Goal: Transaction & Acquisition: Purchase product/service

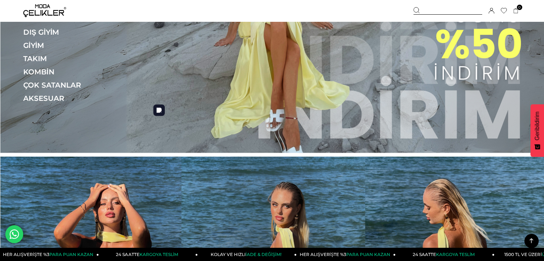
scroll to position [175, 0]
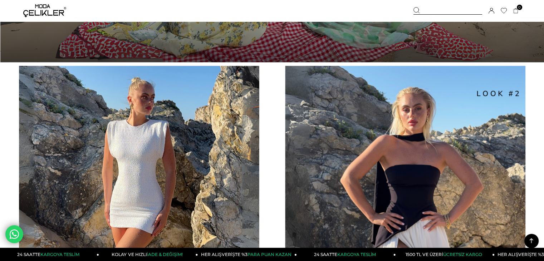
scroll to position [724, 0]
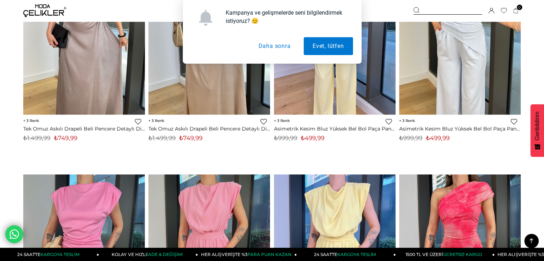
scroll to position [1311, 0]
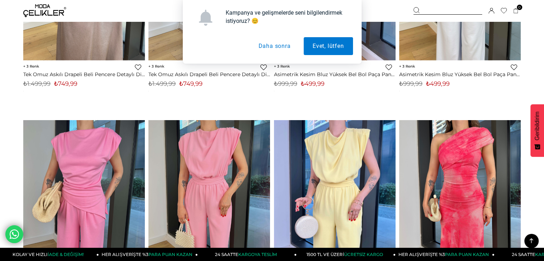
click at [278, 52] on button "Daha sonra" at bounding box center [274, 46] width 50 height 18
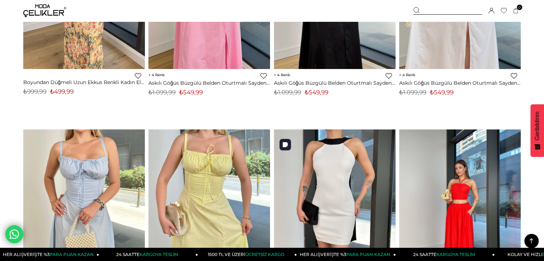
scroll to position [0, 0]
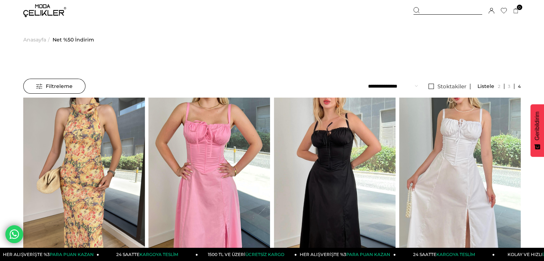
click at [59, 83] on span "Filtreleme" at bounding box center [54, 86] width 36 height 14
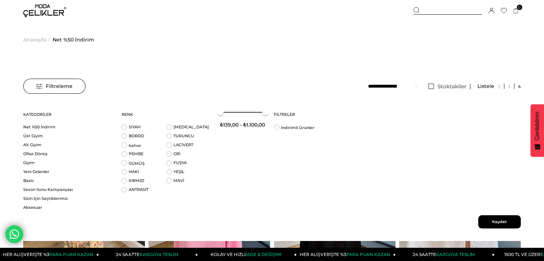
click at [502, 225] on span "Kaydet" at bounding box center [499, 221] width 43 height 13
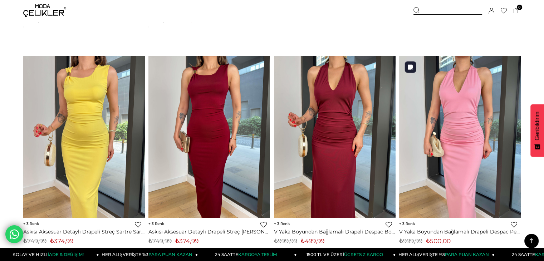
click at [407, 188] on img at bounding box center [460, 136] width 122 height 162
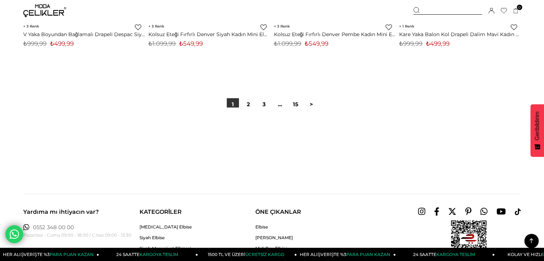
scroll to position [4482, 0]
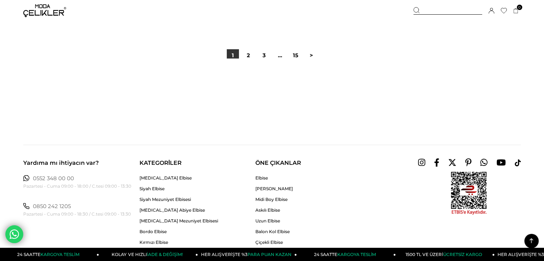
scroll to position [4505, 0]
click at [249, 56] on link "2" at bounding box center [249, 56] width 12 height 12
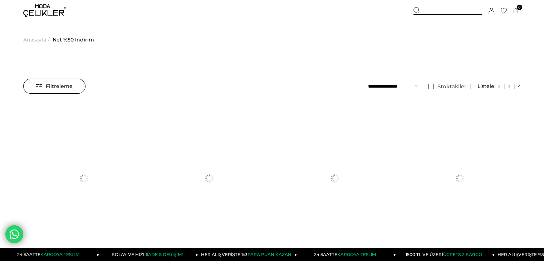
click at [238, 95] on div "Kaydettigim Filtreyi Kullan Filtreleme Filtreleme Sıralama Filtreleme Stoktakil…" at bounding box center [272, 88] width 498 height 19
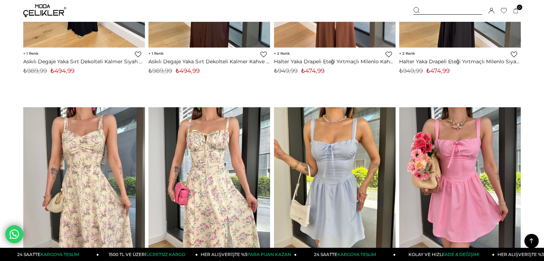
scroll to position [3328, 0]
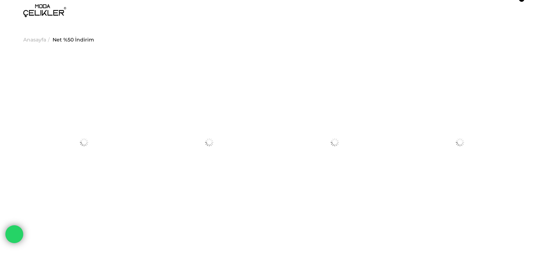
scroll to position [3345, 0]
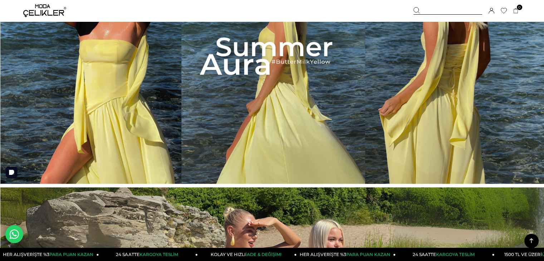
click at [221, 84] on img at bounding box center [272, 56] width 544 height 255
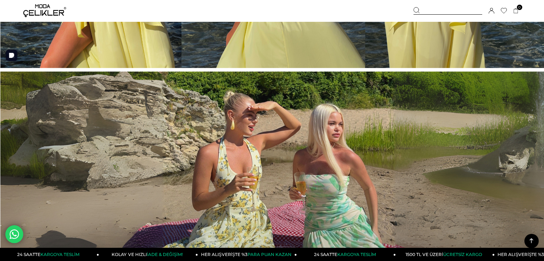
scroll to position [446, 0]
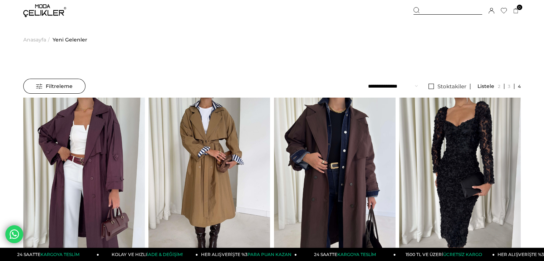
click at [63, 83] on span "Filtreleme" at bounding box center [54, 86] width 36 height 14
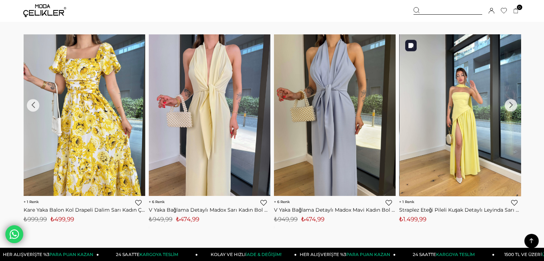
click at [459, 159] on img at bounding box center [461, 115] width 122 height 162
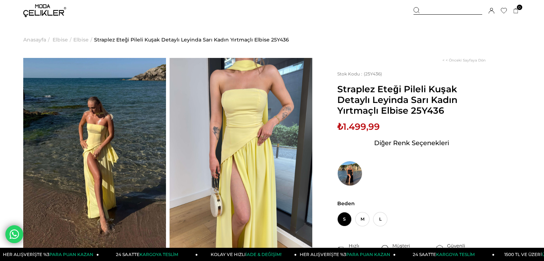
click at [39, 39] on span "Anasayfa" at bounding box center [34, 39] width 23 height 36
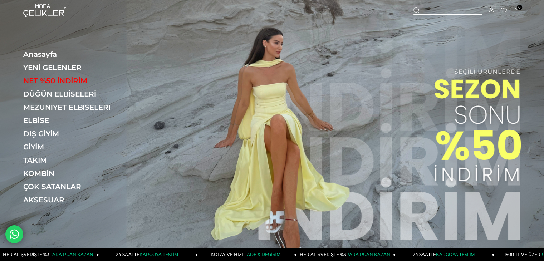
drag, startPoint x: 0, startPoint y: 0, endPoint x: 328, endPoint y: 85, distance: 338.5
click at [328, 85] on img at bounding box center [272, 127] width 544 height 255
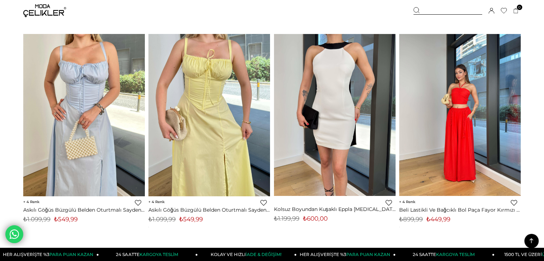
scroll to position [290, 0]
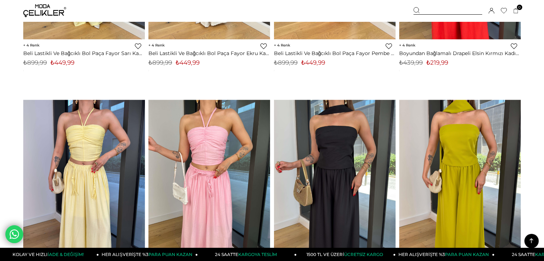
scroll to position [745, 0]
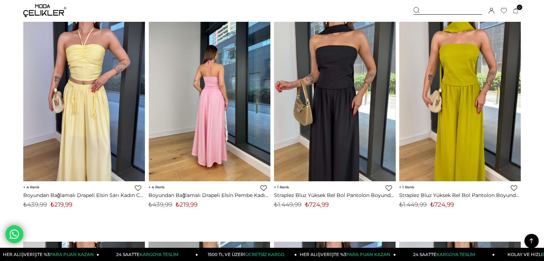
click at [147, 45] on div "‹ › 4 Favorilere Ekle Moda Celikler Boyundan Bağlamalı Drapeli Elsin Pembe Kadı…" at bounding box center [209, 130] width 125 height 222
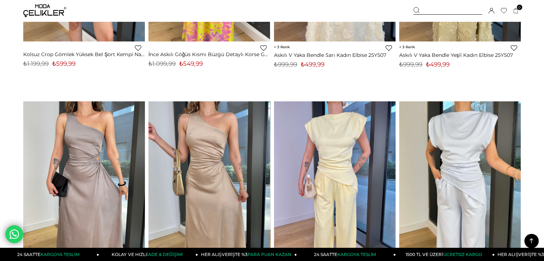
scroll to position [1147, 0]
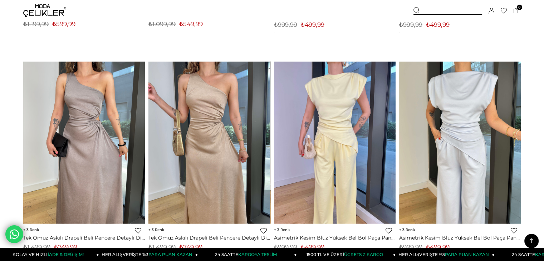
click at [495, 13] on div "Sepetim 0 Ürün Sepetinizde ürün bulunmamaktadır. Genel Toplam : Sepetim SİPARİŞ…" at bounding box center [467, 10] width 107 height 21
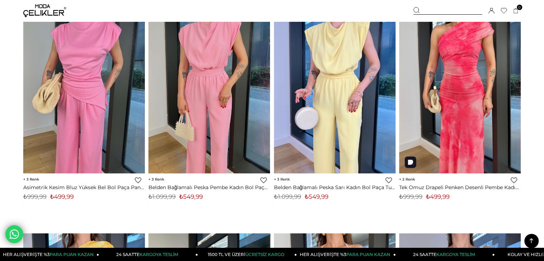
scroll to position [1419, 0]
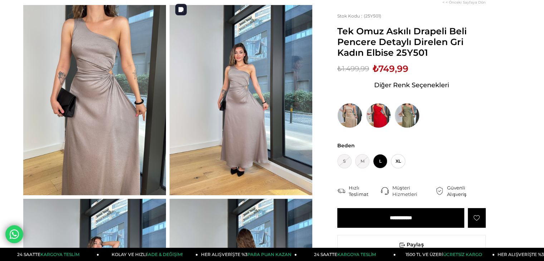
scroll to position [60, 0]
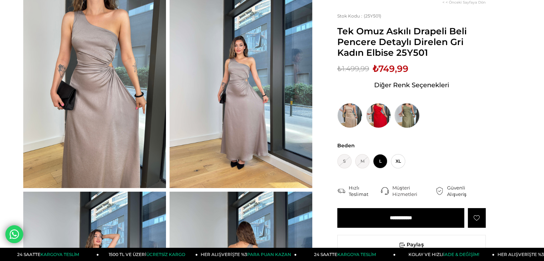
click at [407, 111] on img at bounding box center [407, 115] width 25 height 25
